Goal: Information Seeking & Learning: Find specific page/section

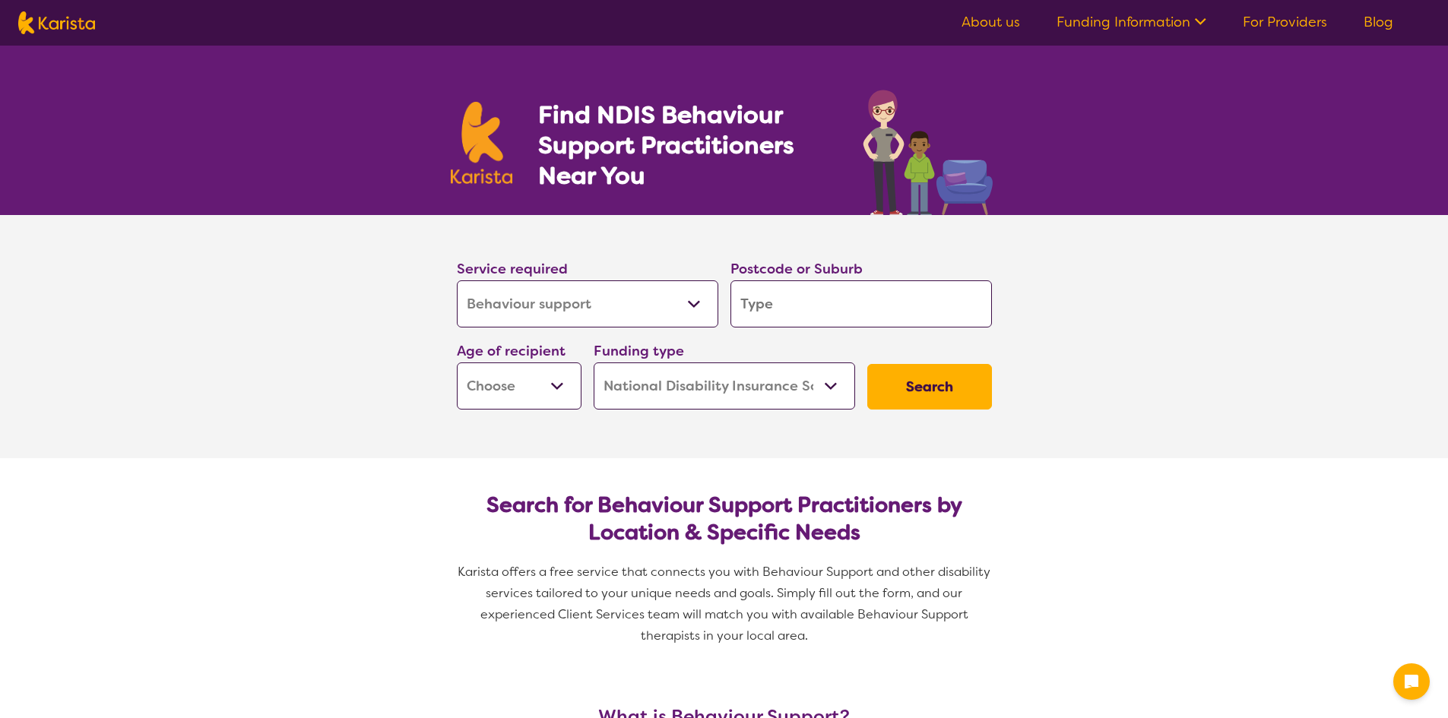
select select "Behaviour support"
select select "NDIS"
select select "Behaviour support"
select select "NDIS"
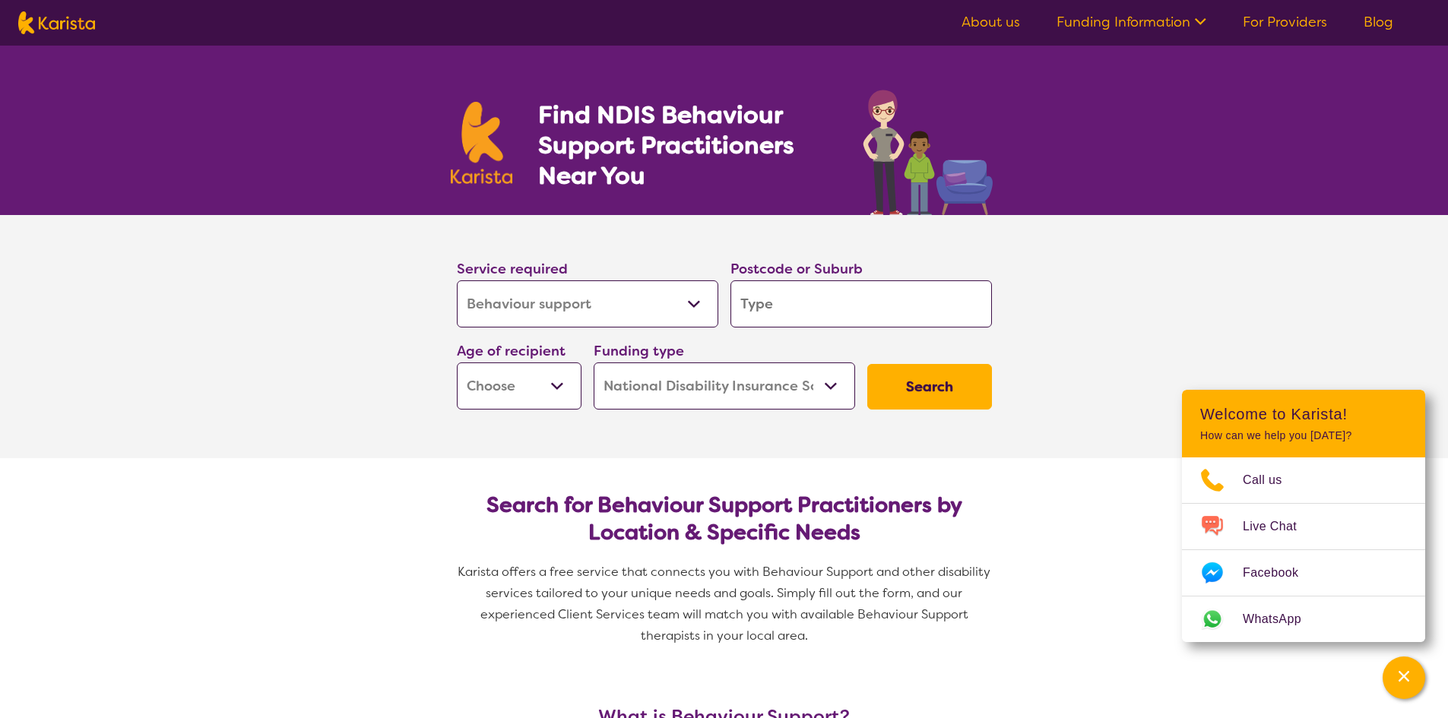
click at [697, 300] on select "Allied Health Assistant Assessment ([MEDICAL_DATA] or [MEDICAL_DATA]) Behaviour…" at bounding box center [588, 304] width 262 height 47
click at [845, 319] on input "search" at bounding box center [862, 304] width 262 height 47
type input "R"
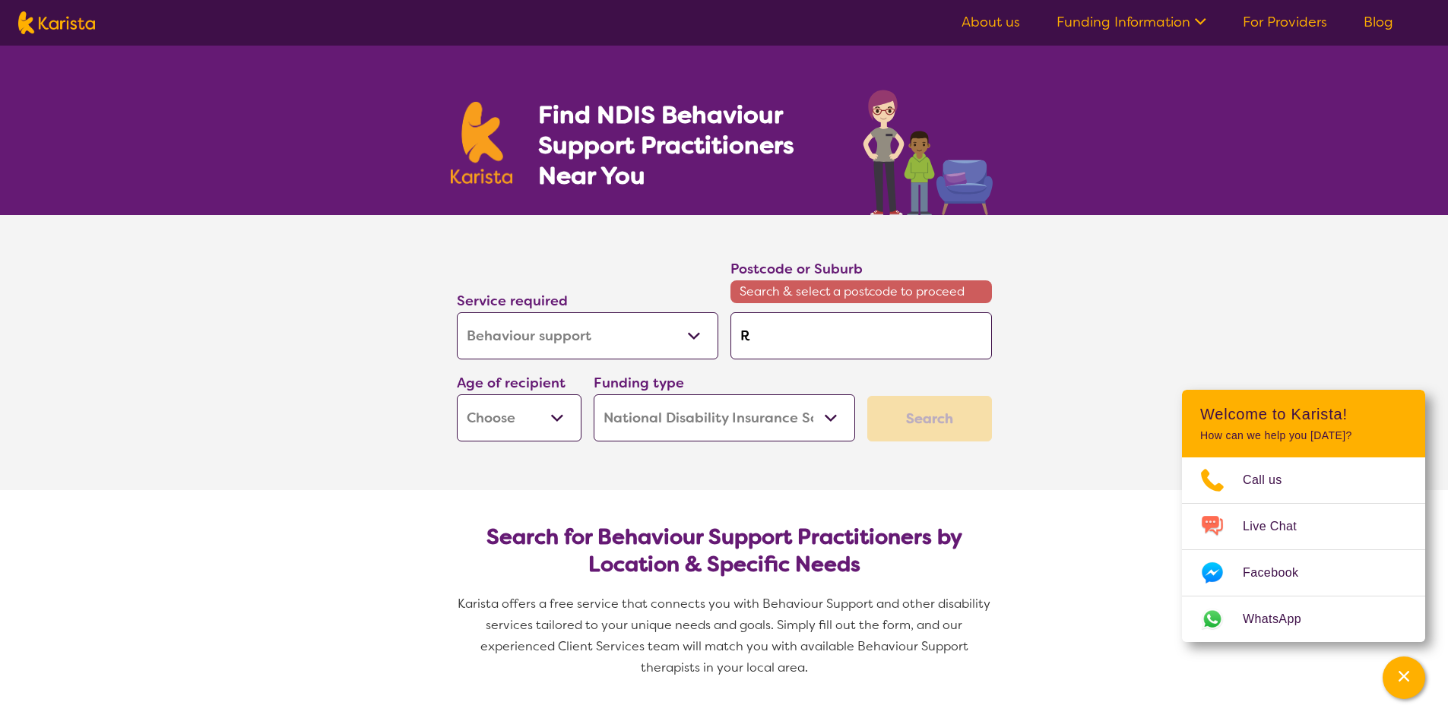
type input "Ri"
type input "Rin"
type input "Ring"
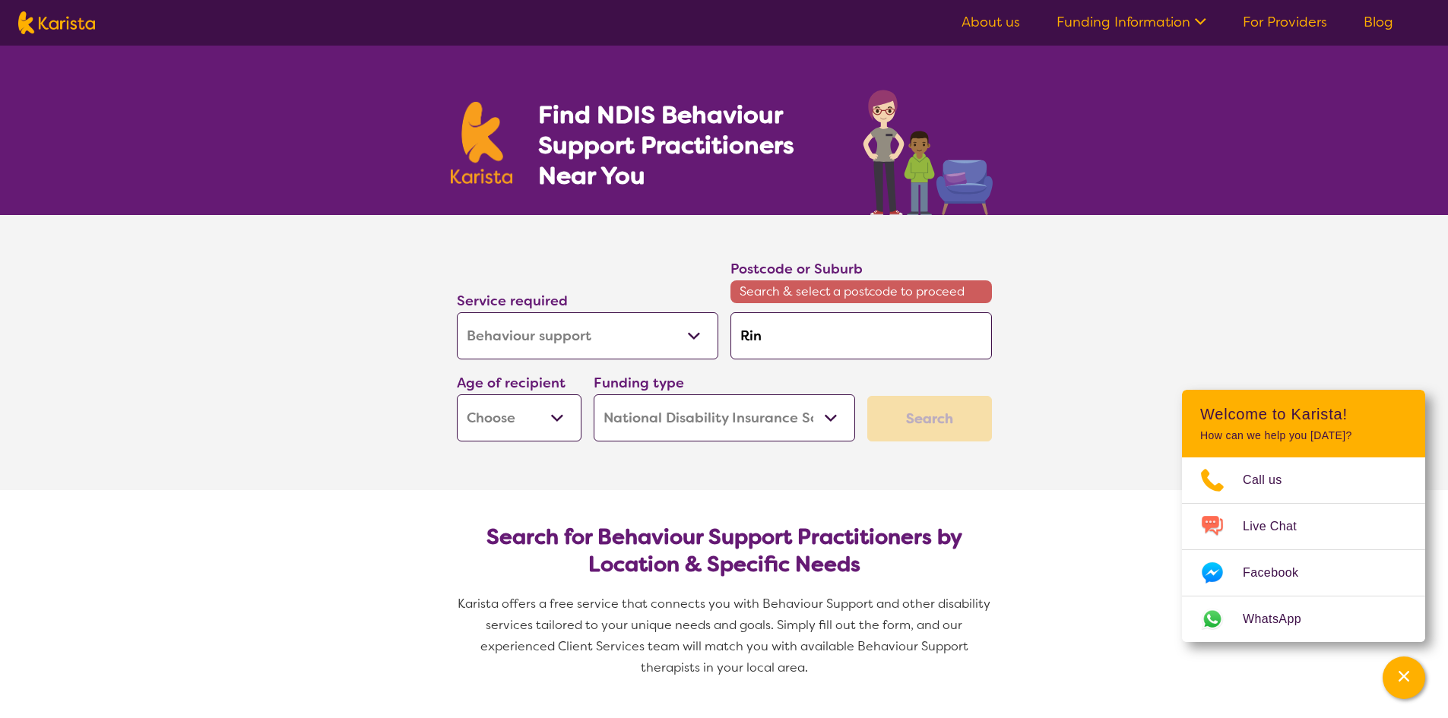
type input "Ring"
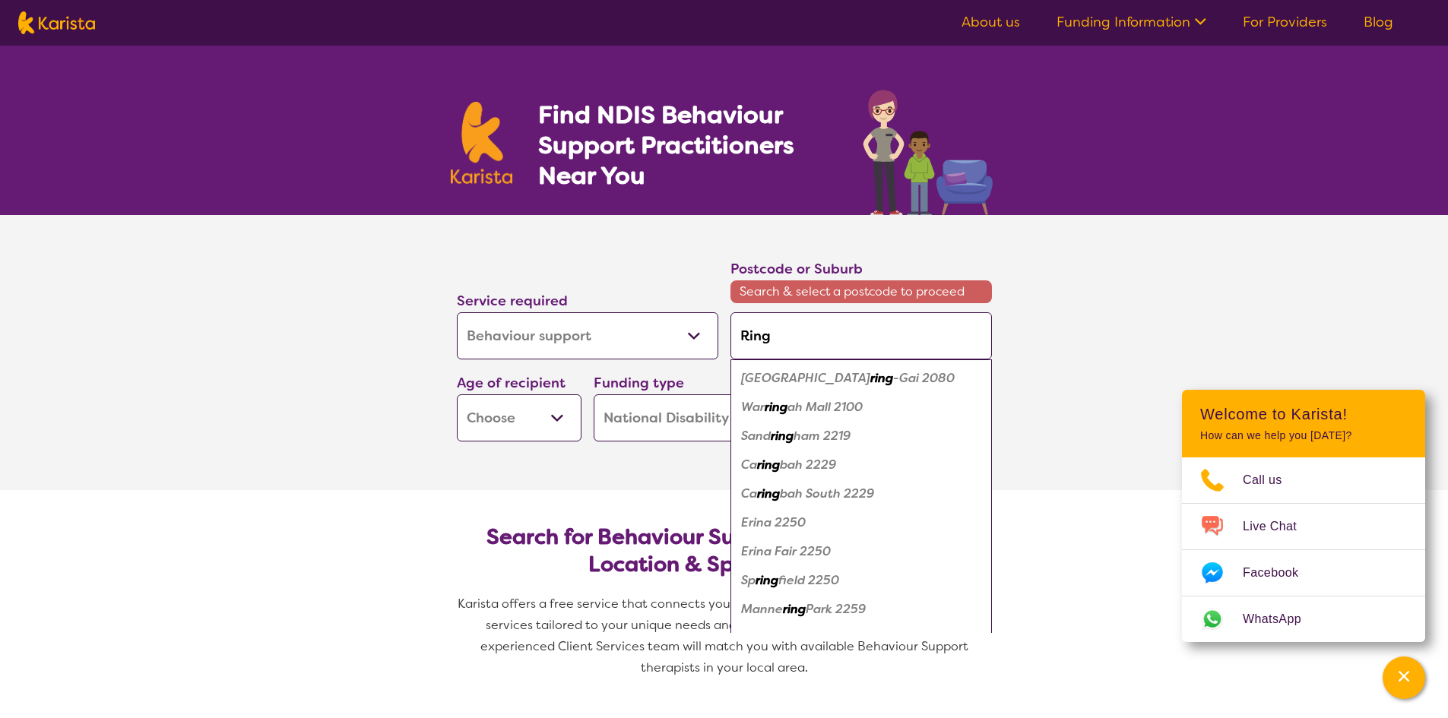
type input "Ringw"
type input "Ringwo"
type input "Ringwoo"
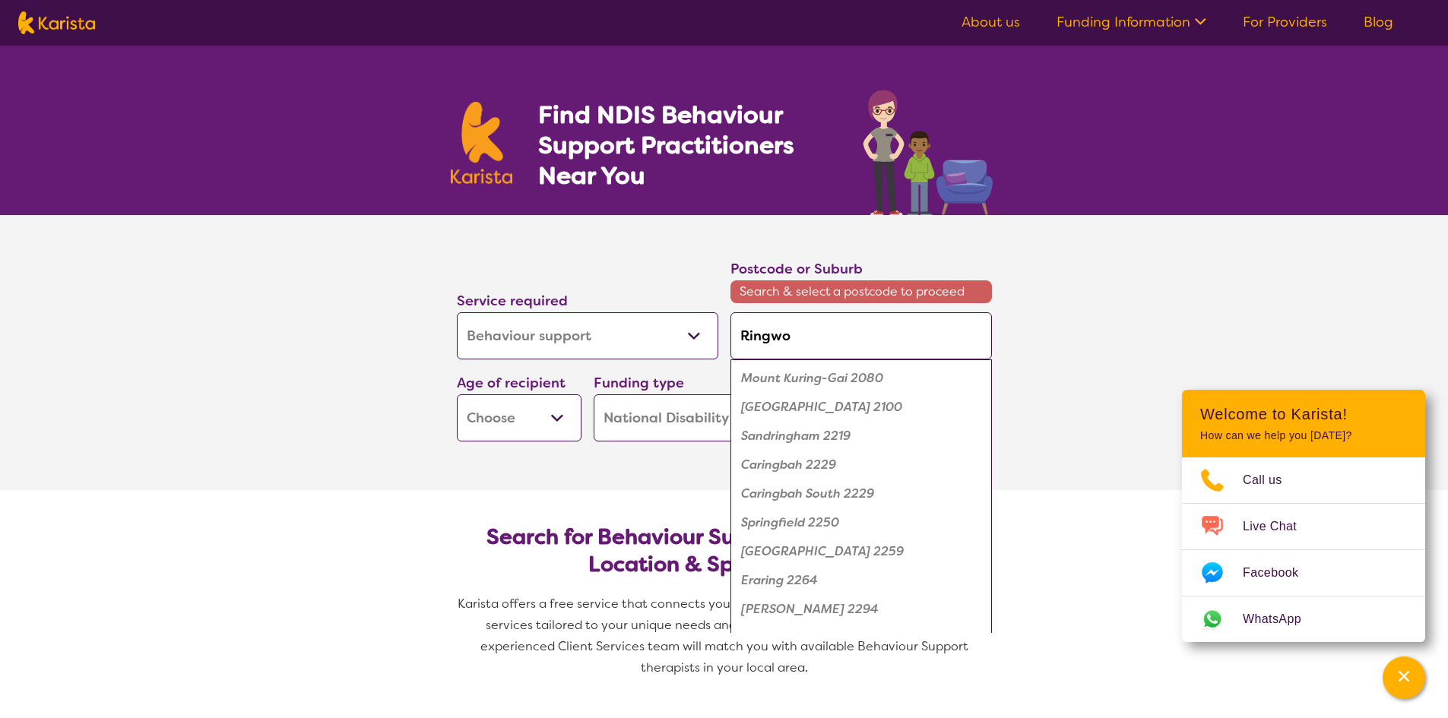
type input "Ringwoo"
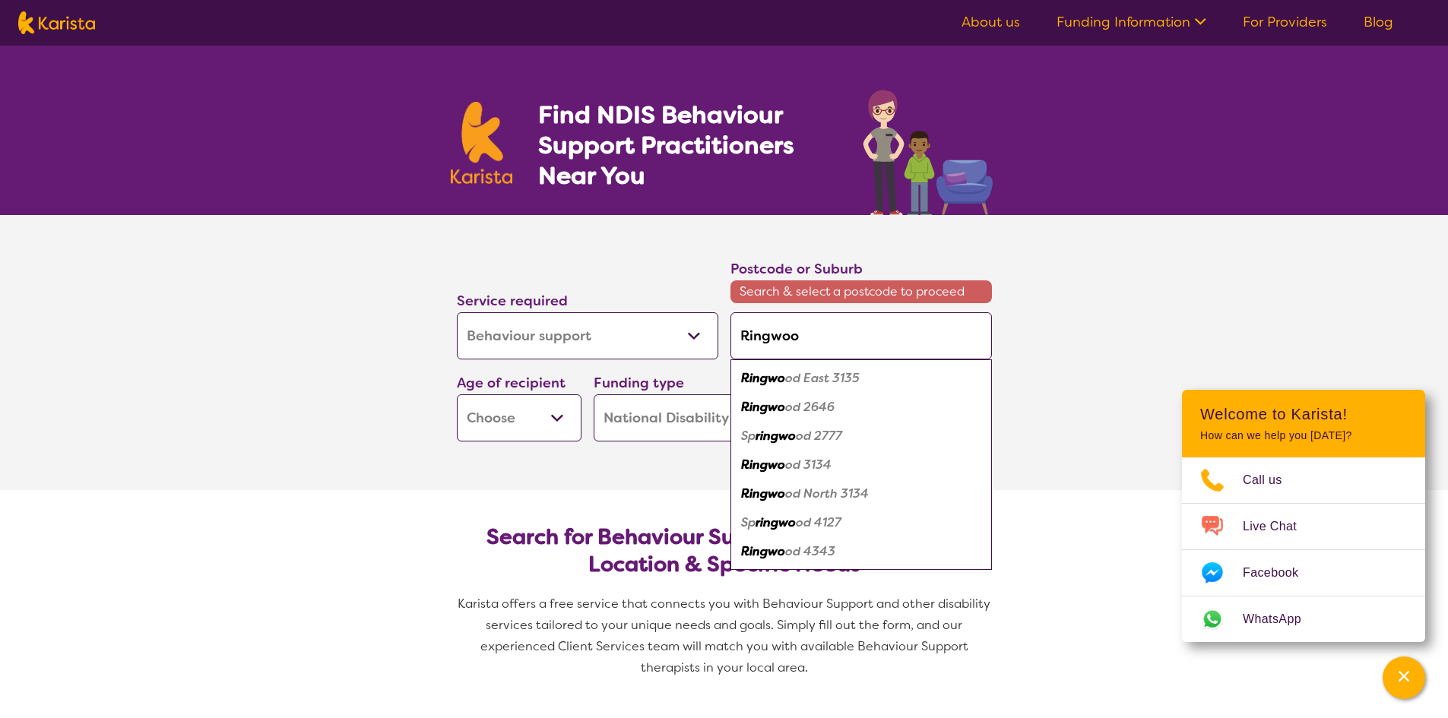
type input "Ringwood"
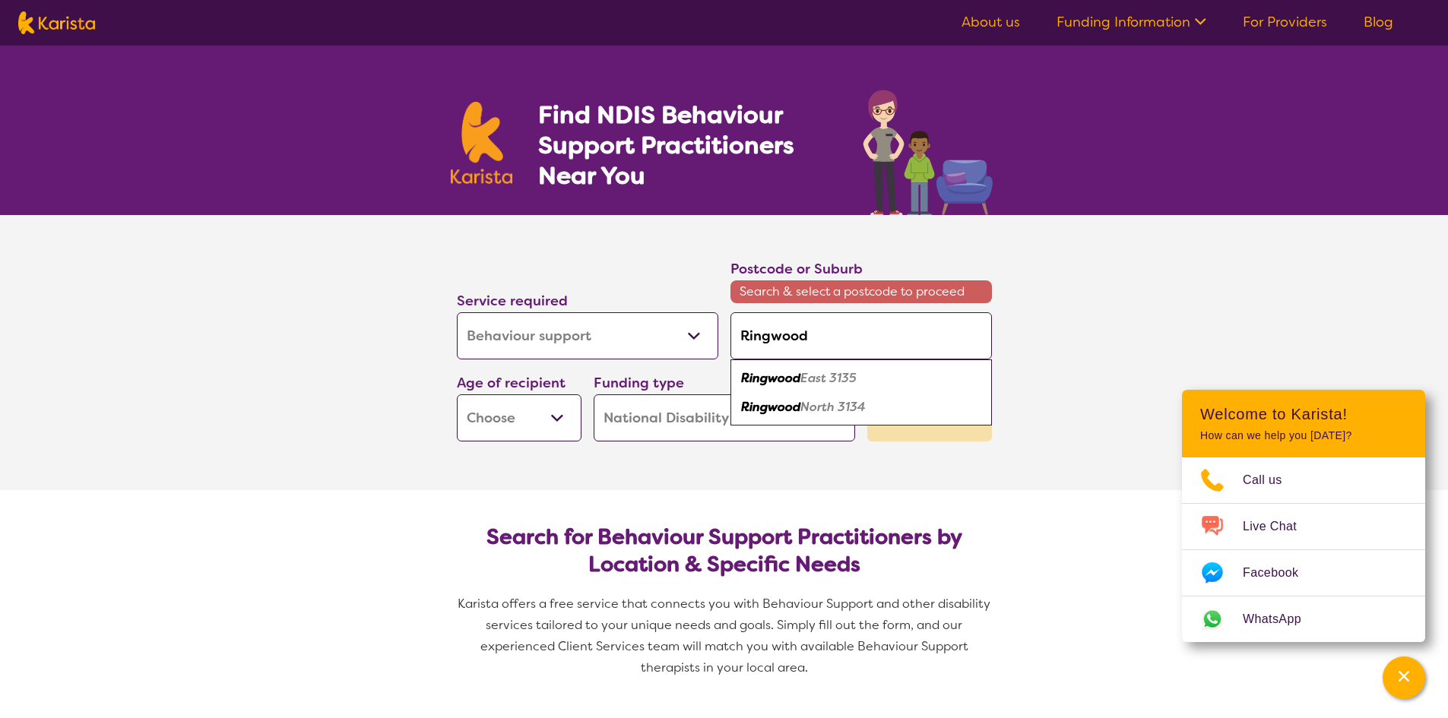
click at [830, 375] on em "East 3135" at bounding box center [829, 378] width 56 height 16
type input "3135"
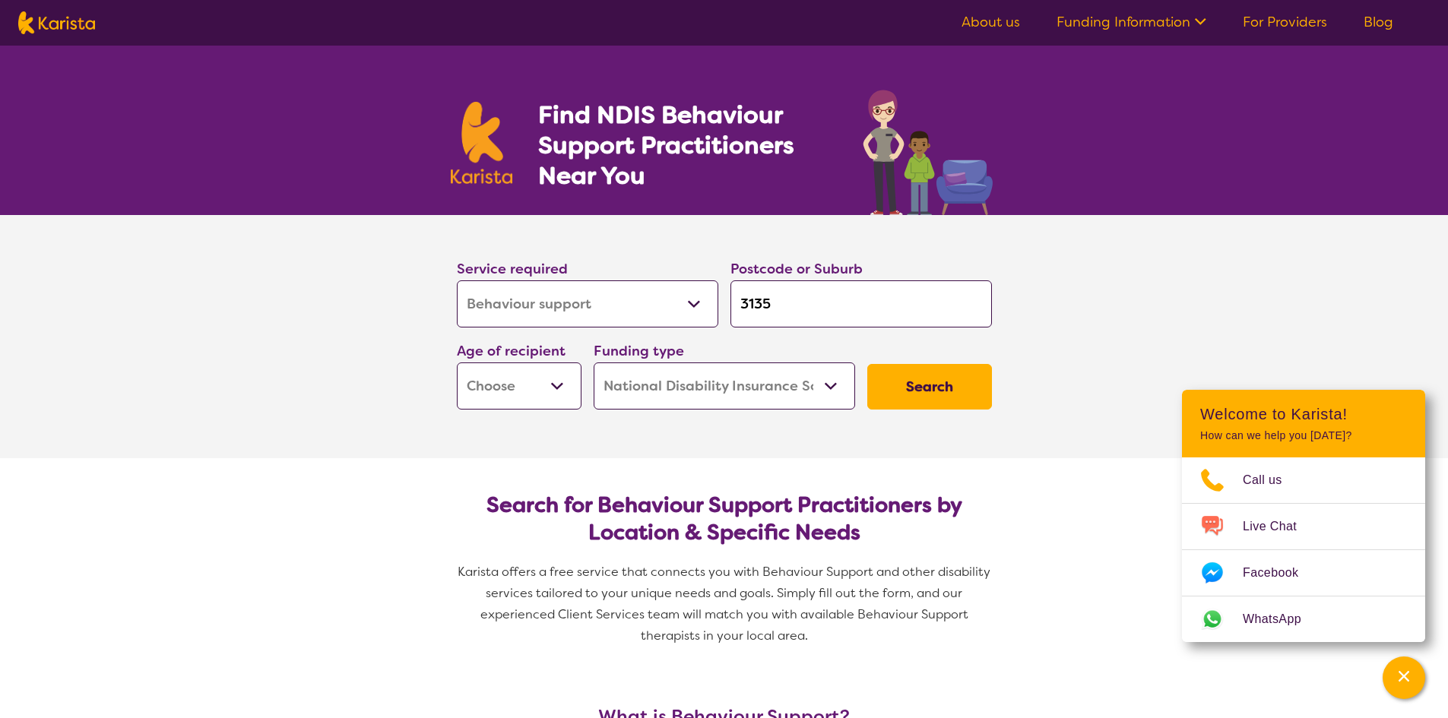
click at [551, 387] on select "Early Childhood - 0 to 9 Child - 10 to 11 Adolescent - 12 to 17 Adult - 18 to 6…" at bounding box center [519, 386] width 125 height 47
select select "AS"
click at [457, 363] on select "Early Childhood - 0 to 9 Child - 10 to 11 Adolescent - 12 to 17 Adult - 18 to 6…" at bounding box center [519, 386] width 125 height 47
select select "AS"
click at [928, 385] on button "Search" at bounding box center [929, 387] width 125 height 46
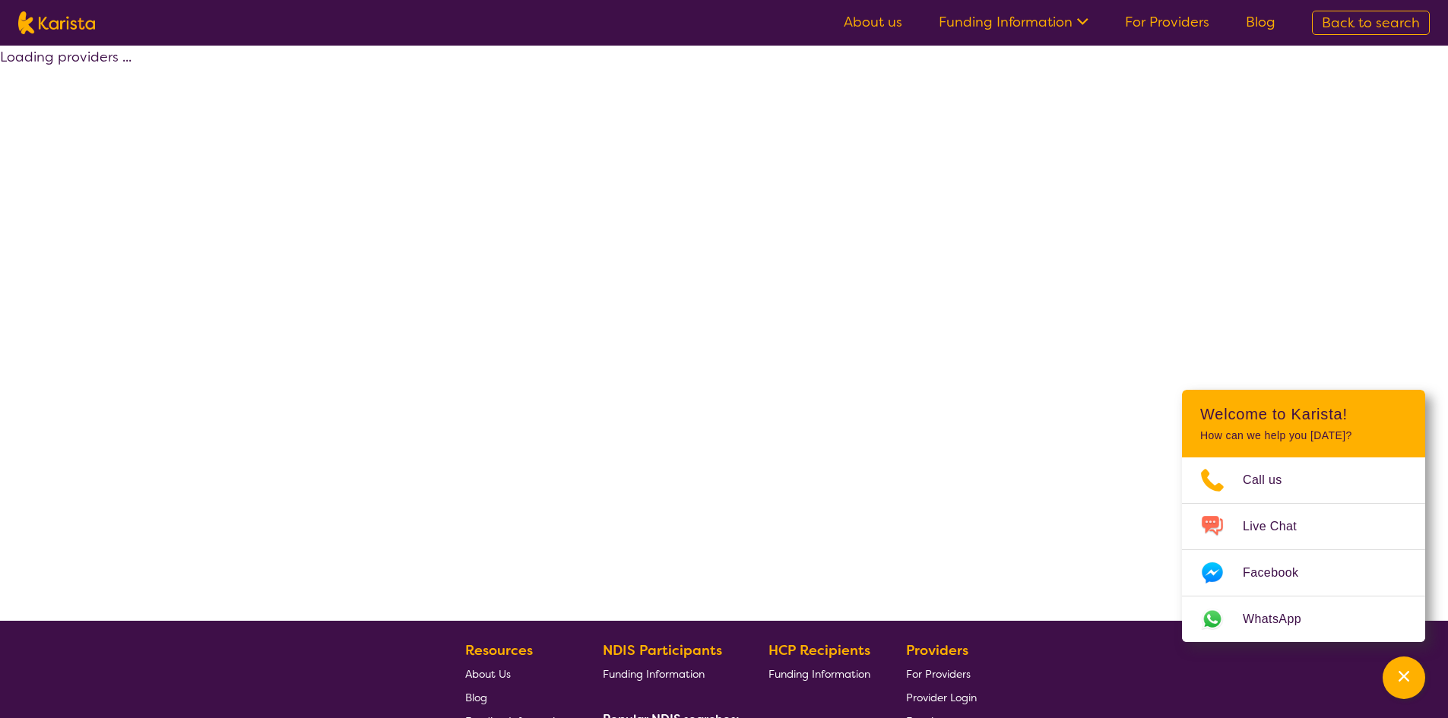
select select "by_score"
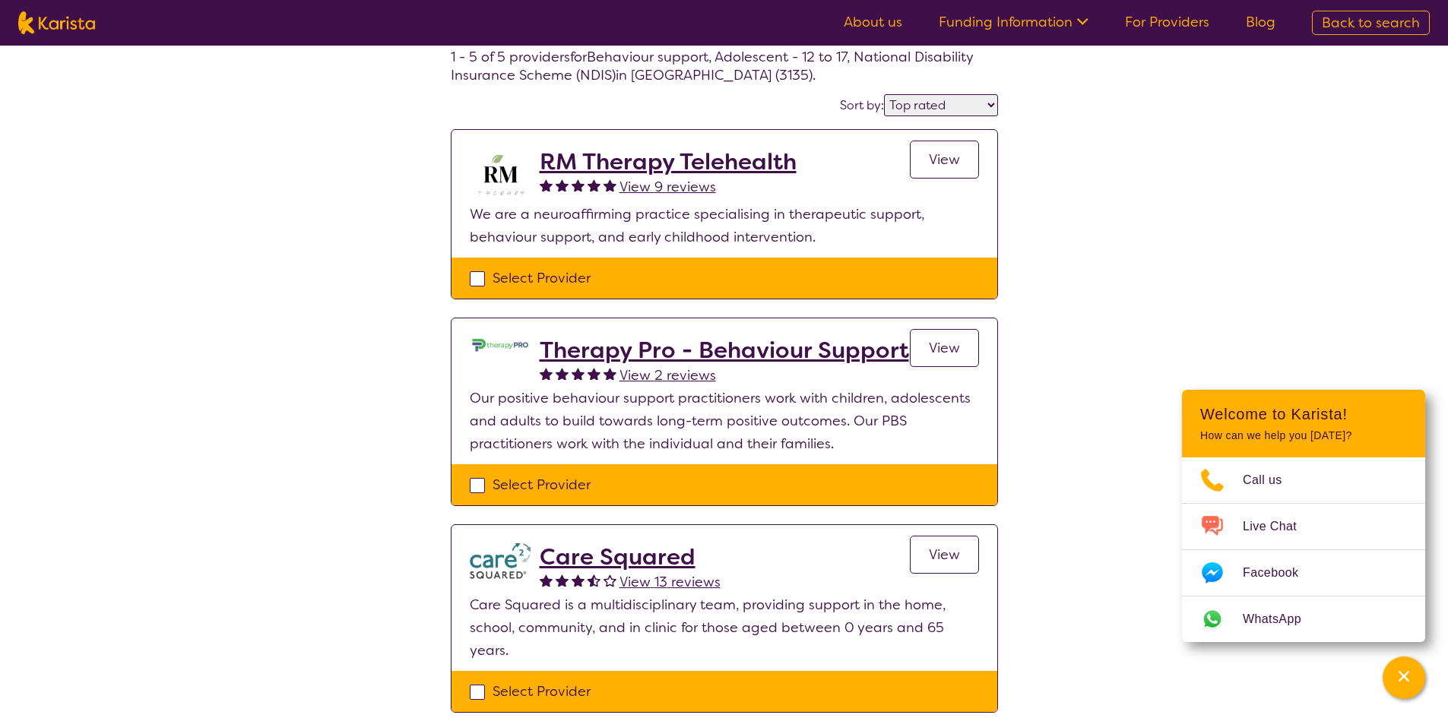
scroll to position [228, 0]
